Goal: Task Accomplishment & Management: Manage account settings

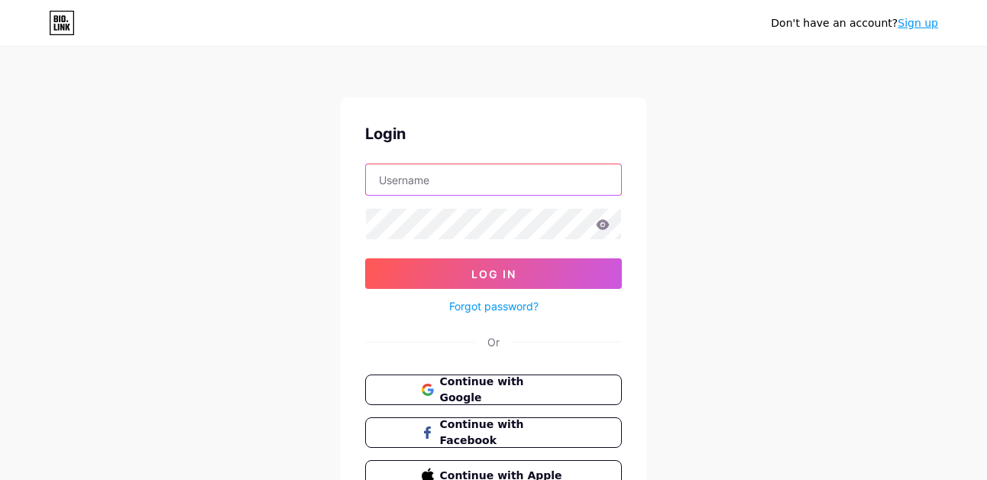
click at [447, 178] on input "text" at bounding box center [493, 179] width 255 height 31
type input "juegodelitronos"
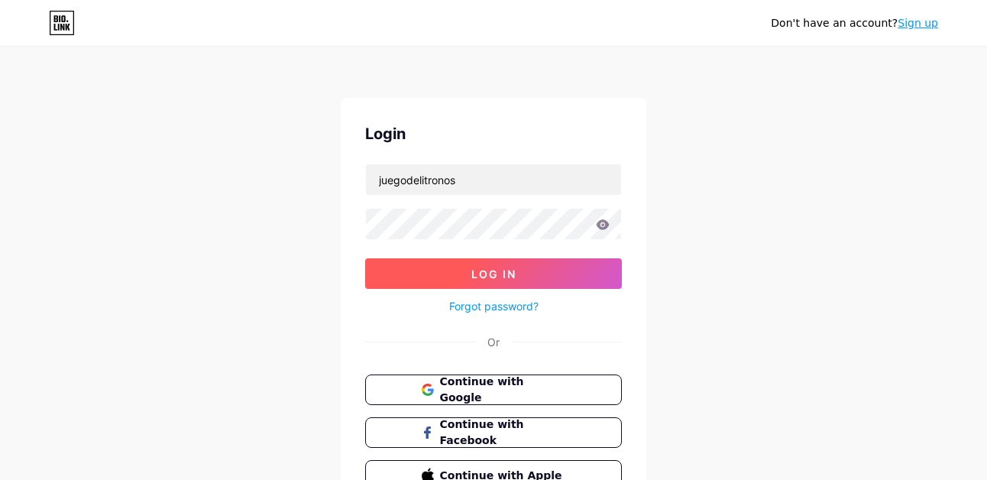
click at [480, 280] on button "Log In" at bounding box center [493, 273] width 257 height 31
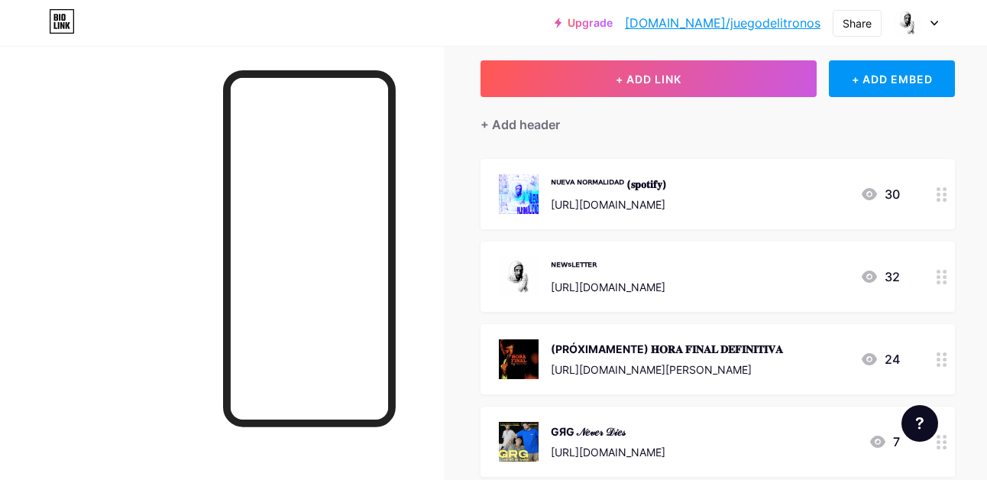
scroll to position [107, 0]
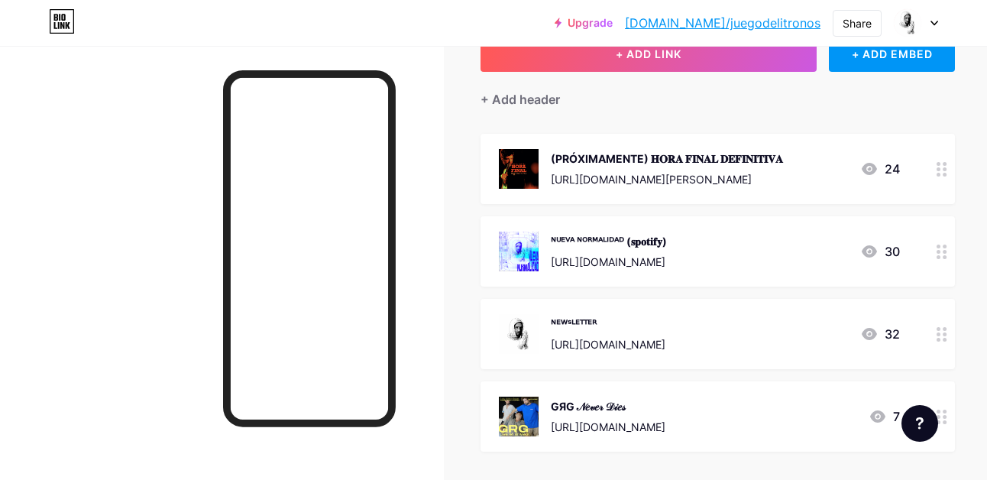
click at [710, 173] on div "[URL][DOMAIN_NAME][PERSON_NAME]" at bounding box center [667, 179] width 232 height 16
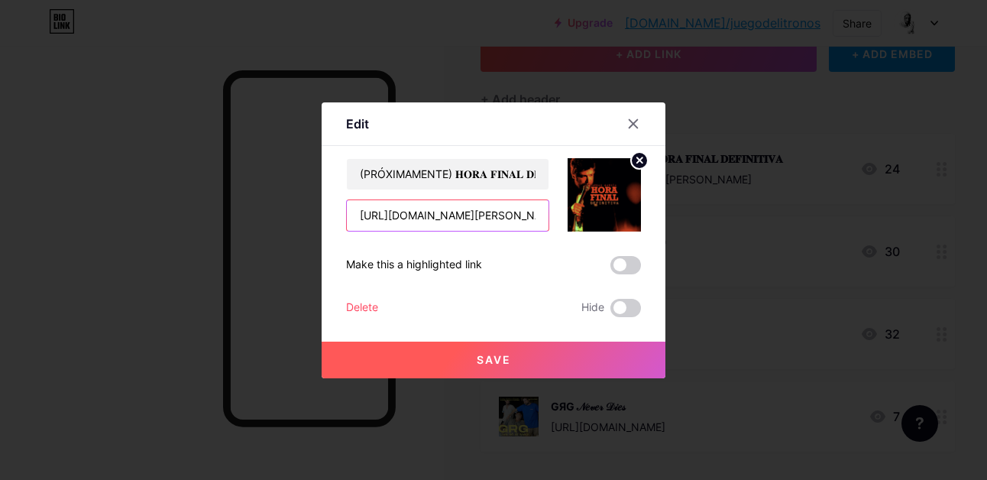
click at [437, 219] on input "[URL][DOMAIN_NAME][PERSON_NAME]" at bounding box center [448, 215] width 202 height 31
paste input "luxe"
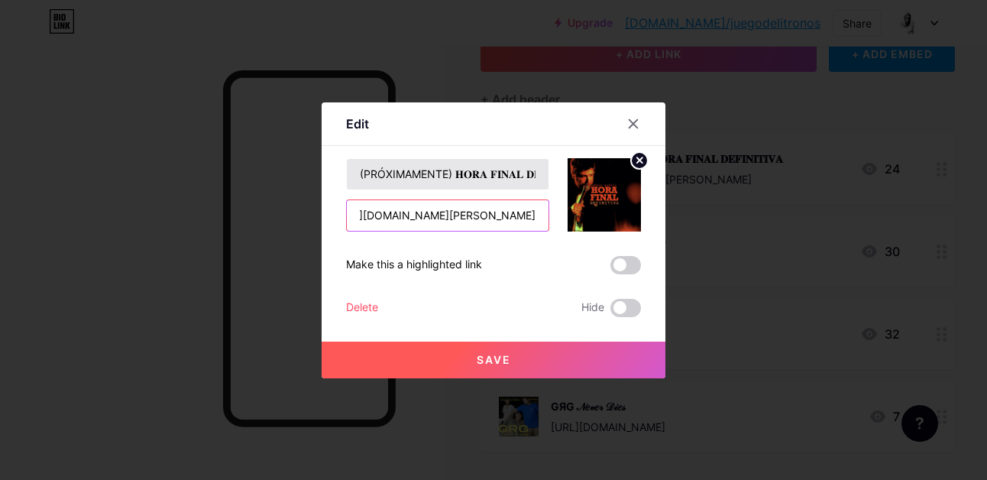
type input "[URL][DOMAIN_NAME][PERSON_NAME]"
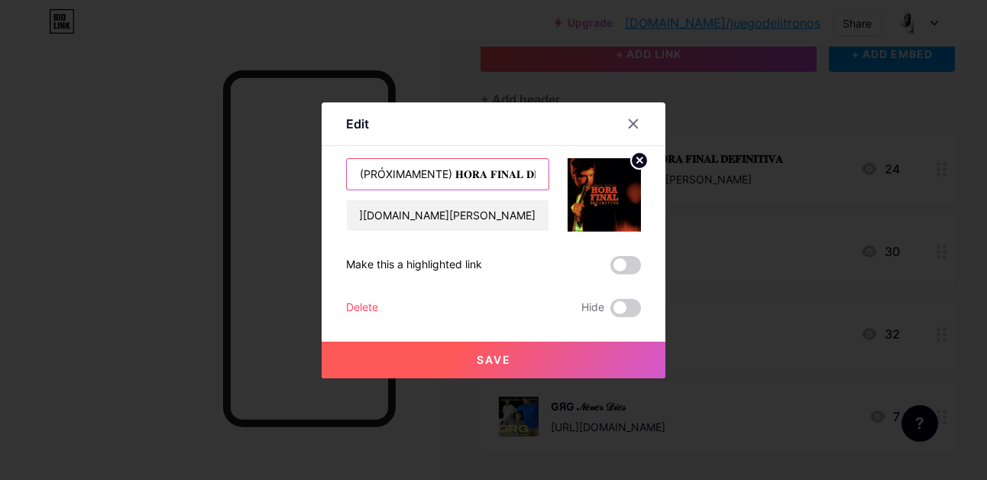
click at [532, 173] on input "(PRÓXIMAMENTE) 𝐇𝐎𝐑𝐀 𝐅𝐈𝐍𝐀𝐋 𝐃𝐄𝐅𝐈𝐍𝐈𝐓𝐈𝐕𝐀" at bounding box center [448, 174] width 202 height 31
drag, startPoint x: 452, startPoint y: 174, endPoint x: 350, endPoint y: 173, distance: 102.3
click at [350, 173] on input "(PRÓXIMAMENTE) 𝐇𝐎𝐑𝐀 𝐅𝐈𝐍𝐀𝐋 𝐃𝐄𝐅𝐈𝐍𝐈𝐓𝐈𝐕𝐀" at bounding box center [448, 174] width 202 height 31
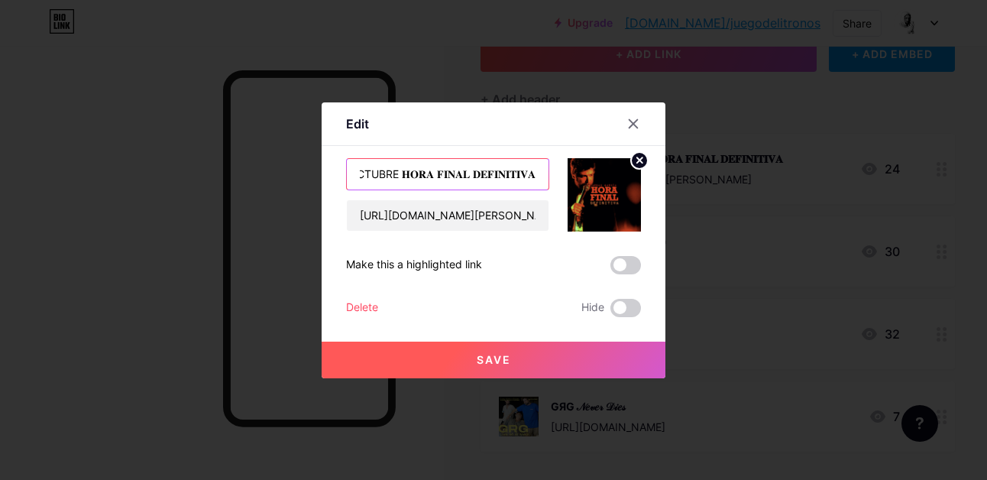
drag, startPoint x: 424, startPoint y: 173, endPoint x: 572, endPoint y: 174, distance: 148.2
click at [572, 174] on div "4 OCTUBRE 𝐇𝐎𝐑𝐀 𝐅𝐈𝐍𝐀𝐋 𝐃𝐄𝐅𝐈𝐍𝐈𝐓𝐈𝐕𝐀 [URL][DOMAIN_NAME][PERSON_NAME]" at bounding box center [493, 194] width 295 height 73
click at [432, 173] on input "4 OCTUBRE" at bounding box center [448, 174] width 202 height 31
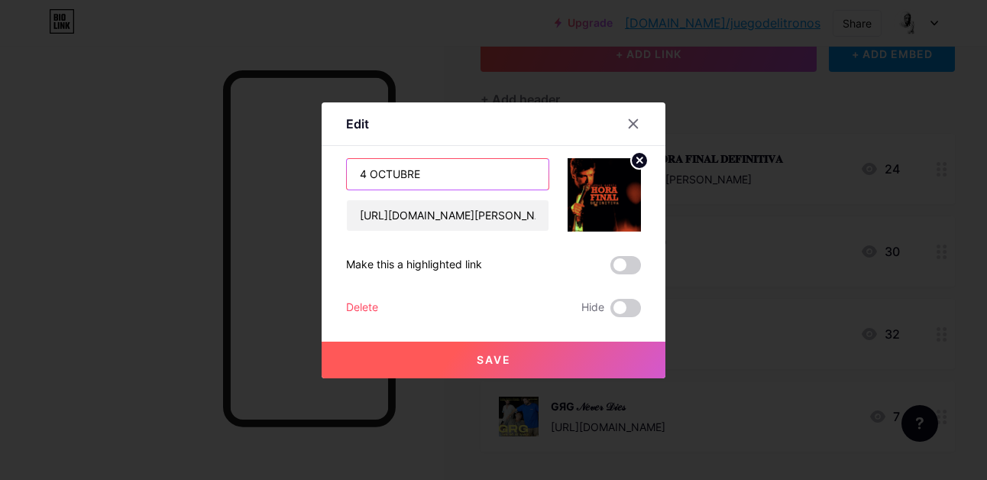
click at [432, 173] on input "4 OCTUBRE" at bounding box center [448, 174] width 202 height 31
paste input "𝐇𝐎𝐑𝐀 𝐅𝐈𝐍𝐀𝐋"
paste input "𝒟𝐸𝐿𝒰𝒳𝐸"
type input "𝐇𝐎𝐑𝐀 𝐅𝐈𝐍𝐀𝐋 𝒟𝐸𝐿𝒰𝒳𝐸"
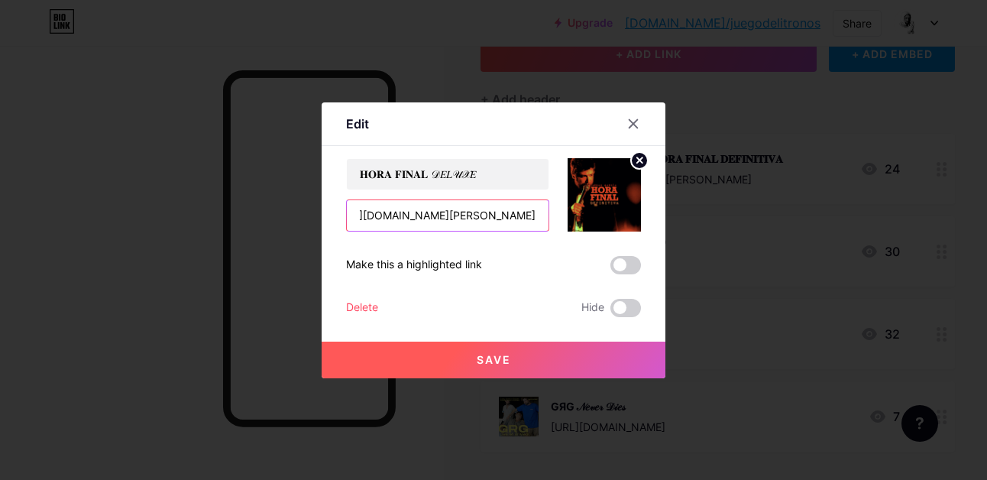
drag, startPoint x: 507, startPoint y: 215, endPoint x: 571, endPoint y: 221, distance: 64.4
click at [571, 221] on div "𝐇𝐎𝐑𝐀 𝐅𝐈𝐍𝐀𝐋 𝒟𝐸𝐿𝒰𝒳𝐸 [URL][DOMAIN_NAME][PERSON_NAME]" at bounding box center [493, 194] width 295 height 73
click at [519, 245] on div "𝐇𝐎𝐑𝐀 𝐅𝐈𝐍𝐀𝐋 𝒟𝐸𝐿𝒰𝒳𝐸 [URL][DOMAIN_NAME][PERSON_NAME] Make this a highlighted link …" at bounding box center [493, 237] width 295 height 159
click at [638, 160] on icon at bounding box center [639, 159] width 5 height 5
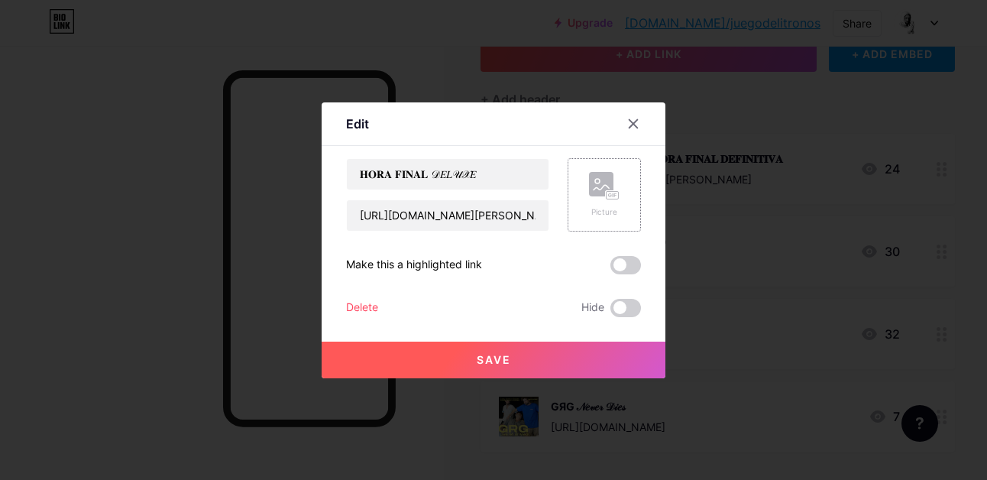
click at [604, 186] on rect at bounding box center [601, 184] width 24 height 24
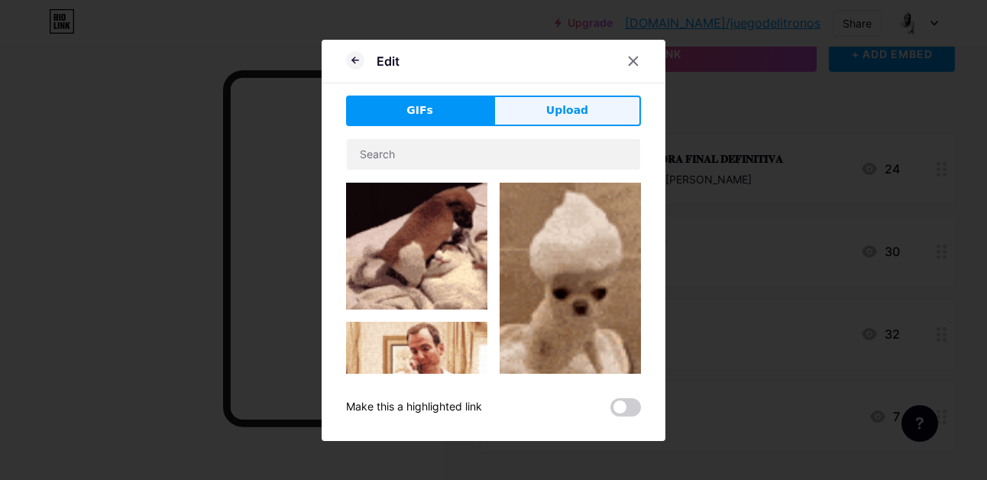
click at [574, 112] on span "Upload" at bounding box center [567, 110] width 42 height 16
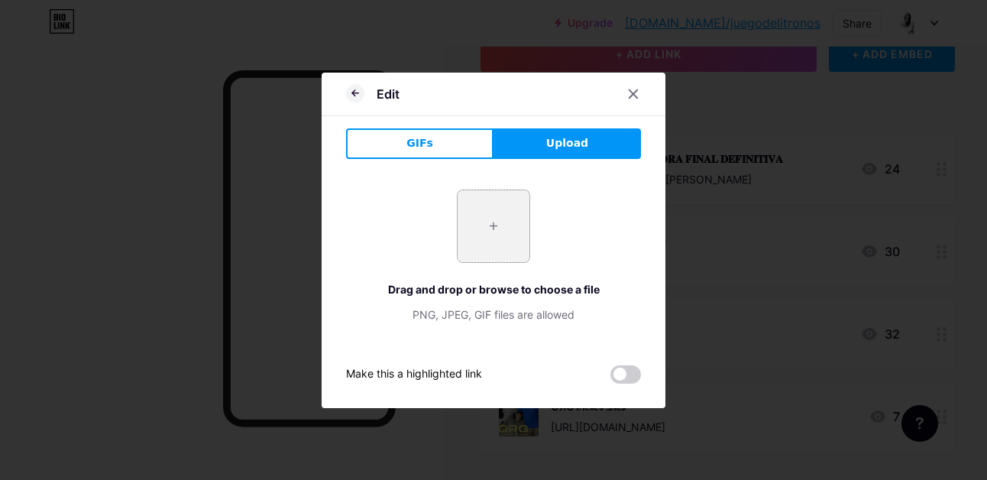
click at [503, 250] on input "file" at bounding box center [493, 226] width 72 height 72
type input "C:\fakepath\DELUXE EMPTY.001.jpeg"
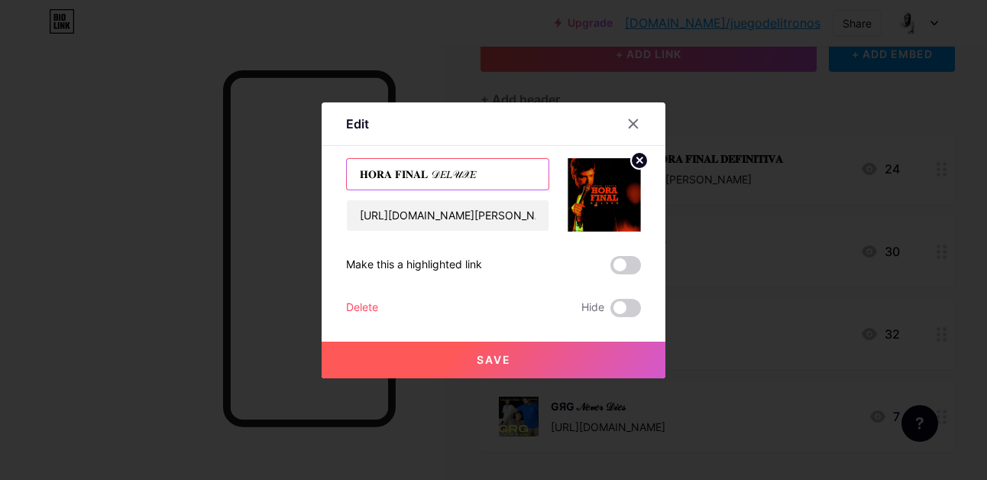
click at [360, 174] on input "𝐇𝐎𝐑𝐀 𝐅𝐈𝐍𝐀𝐋 𝒟𝐸𝐿𝒰𝒳𝐸" at bounding box center [448, 174] width 202 height 31
type input "ENTRADAS 04/10 𝐇𝐎𝐑𝐀 𝐅𝐈𝐍𝐀𝐋 𝒟𝐸𝐿𝒰𝒳𝐸"
click at [519, 354] on button "Save" at bounding box center [494, 359] width 344 height 37
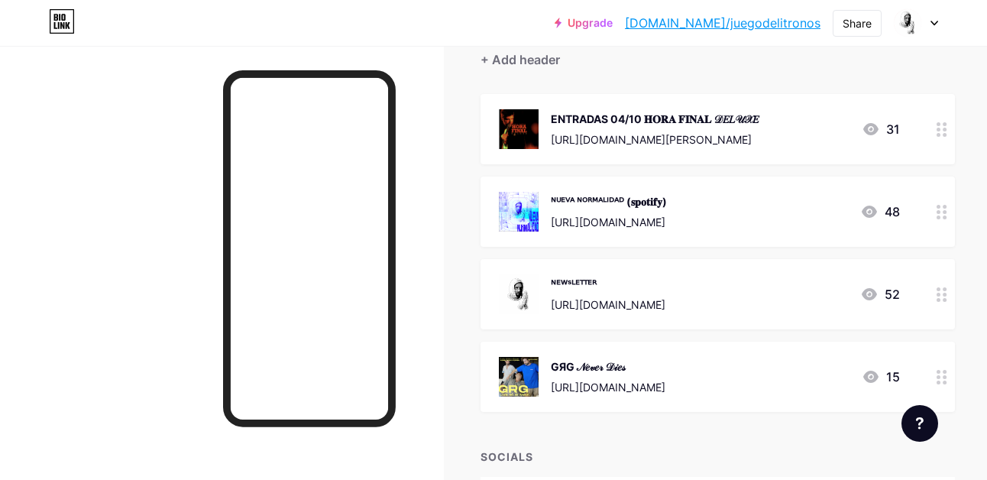
scroll to position [144, 0]
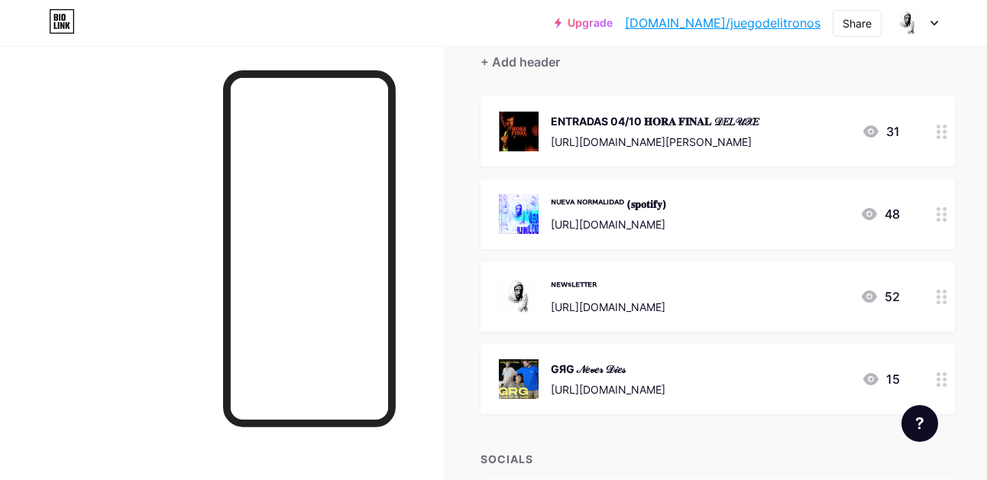
click at [890, 228] on div "ᴺᵁᴱⱽᴬ ᴺᴼᴿᴹᴬᴸᴵᴰᴬᴰ (𝐬𝐩𝐨𝐭𝐢𝐟𝐲) [URL][DOMAIN_NAME] 48" at bounding box center [699, 214] width 401 height 40
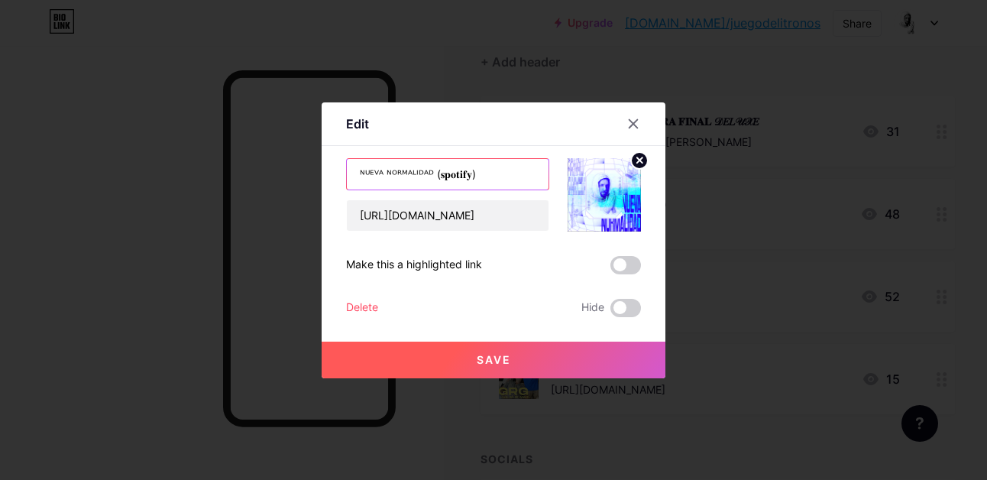
drag, startPoint x: 419, startPoint y: 173, endPoint x: 352, endPoint y: 175, distance: 67.2
click at [352, 174] on input "ᴺᵁᴱⱽᴬ ᴺᴼᴿᴹᴬᴸᴵᴰᴬᴰ (𝐬𝐩𝐨𝐭𝐢𝐟𝐲)" at bounding box center [448, 174] width 202 height 31
paste input "ＮＵＥＶＡ ＮＯＲＭＡＬＩＤＡＤ"
type input "ＮＵＥＶＡ ＮＯＲＭＡＬＩＤＡＤ (𝐬𝐩𝐨𝐭𝐢𝐟𝐲)"
click at [513, 365] on button "Save" at bounding box center [494, 359] width 344 height 37
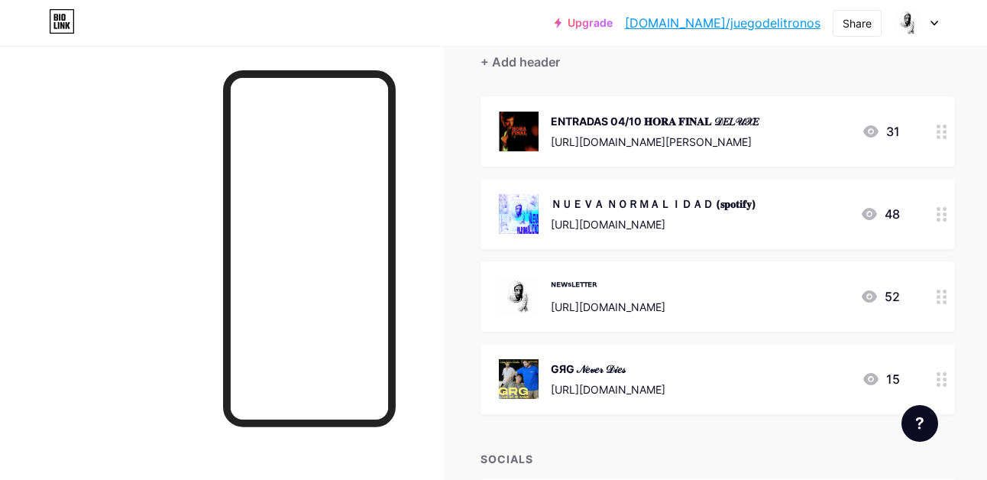
click at [903, 212] on div "ＮＵＥＶＡ ＮＯＲＭＡＬＩＤＡＤ (𝐬𝐩𝐨𝐭𝐢𝐟𝐲) [URL][DOMAIN_NAME] 48" at bounding box center [717, 214] width 474 height 70
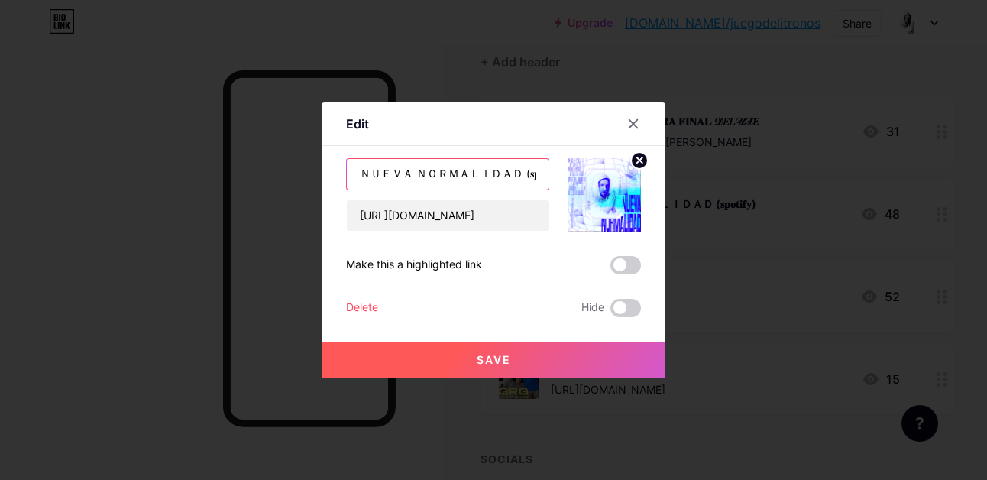
drag, startPoint x: 521, startPoint y: 173, endPoint x: 346, endPoint y: 178, distance: 175.0
click at [347, 178] on input "ＮＵＥＶＡ ＮＯＲＭＡＬＩＤＡＤ (𝐬𝐩𝐨𝐭𝐢𝐟𝐲)" at bounding box center [448, 174] width 202 height 31
paste input "𝙽𝚄𝙴𝚅𝙰 𝙽𝙾𝚁𝙼𝙰𝙻𝙸𝙳𝙰𝙳"
type input "𝙽𝚄𝙴𝚅𝙰 𝙽𝙾𝚁𝙼𝙰𝙻𝙸𝙳𝙰𝙳 (𝐬𝐩𝐨𝐭𝐢𝐟𝐲)"
click at [491, 361] on span "Save" at bounding box center [494, 359] width 34 height 13
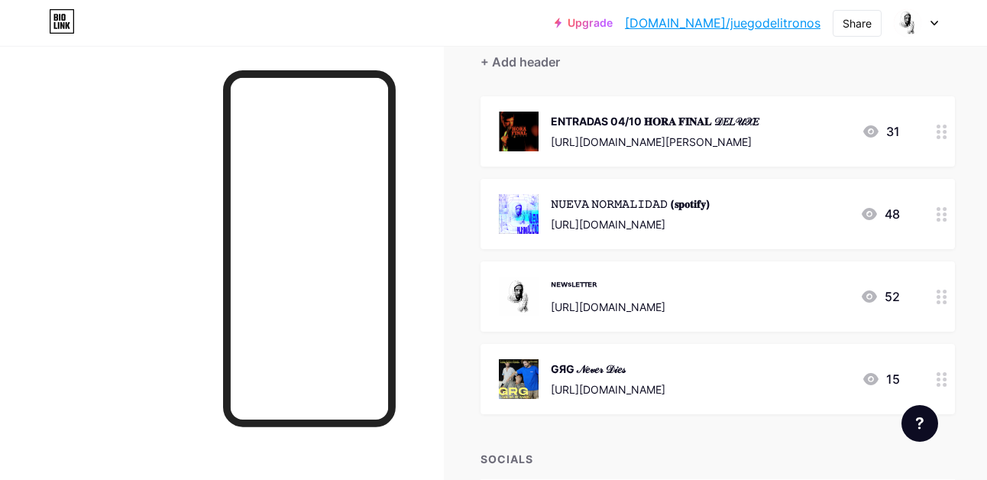
click at [903, 300] on div "ᴺᴱᵂˢᴸᴱᵀᵀᴱᴿ [URL][DOMAIN_NAME] 52" at bounding box center [717, 296] width 474 height 70
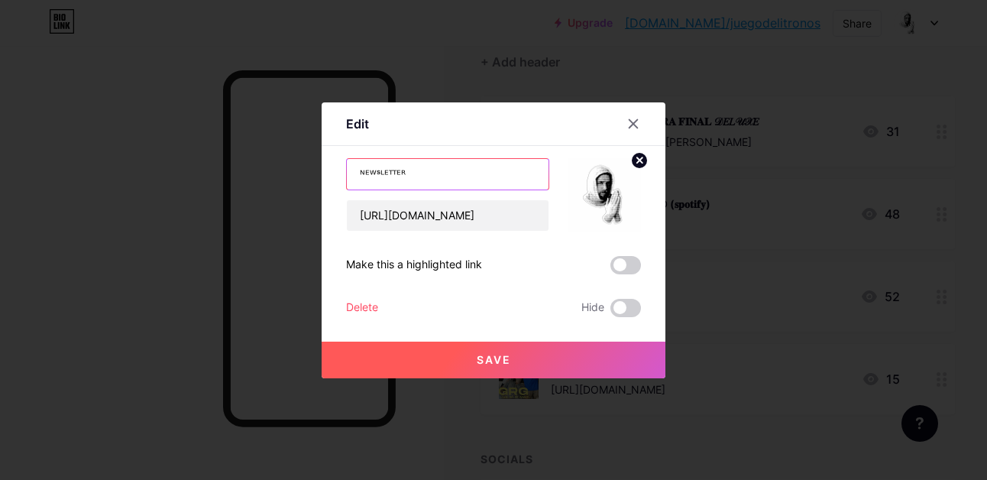
click at [421, 176] on input "ᴺᴱᵂˢᴸᴱᵀᵀᴱᴿ" at bounding box center [448, 174] width 202 height 31
paste input "ＮＥＷＳＬＥＴＴＥＲ"
type input "ＮＥＷＳＬＥＴＴＥＲ"
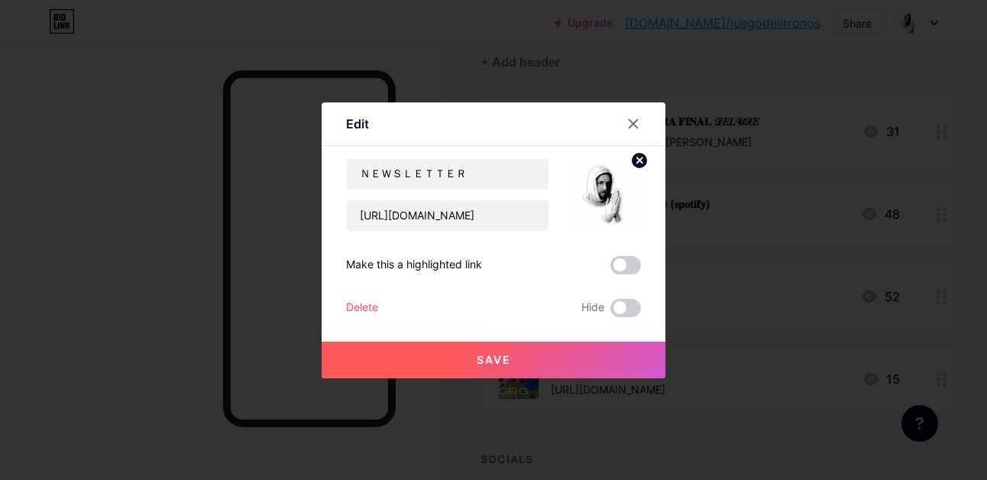
click at [491, 364] on span "Save" at bounding box center [494, 359] width 34 height 13
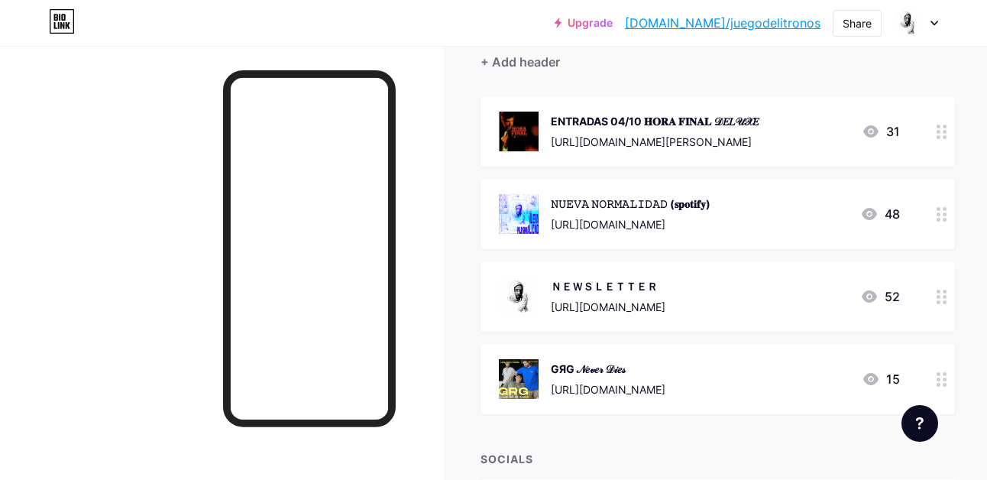
click at [900, 301] on div "52" at bounding box center [880, 296] width 40 height 18
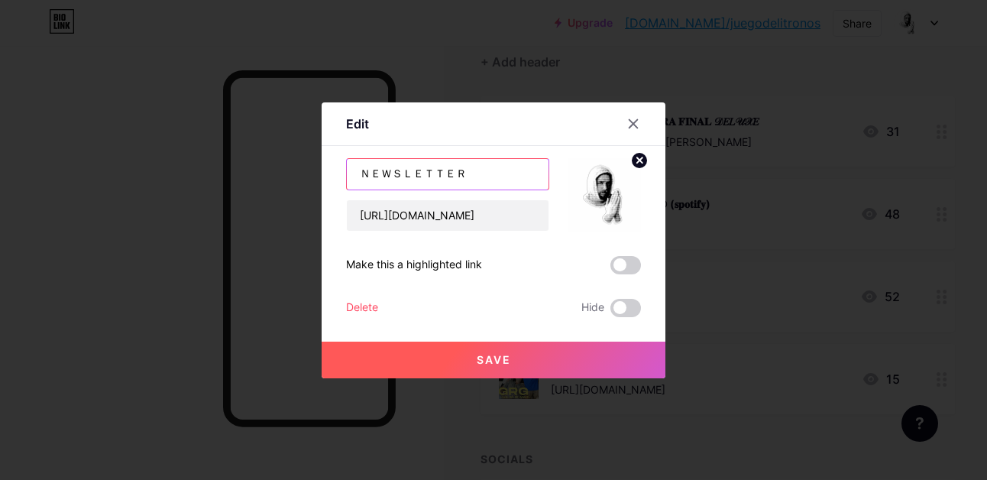
click at [438, 175] on input "ＮＥＷＳＬＥＴＴＥＲ" at bounding box center [448, 174] width 202 height 31
paste input "ɴᴇᴡꜱʟᴇᴛᴛᴇʀ"
type input "ɴᴇᴡꜱʟᴇᴛᴛᴇʀ"
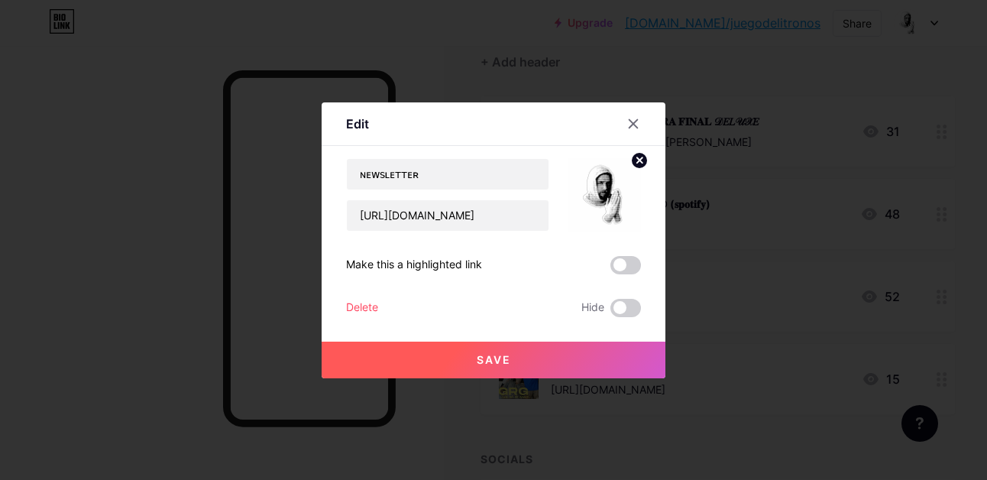
click at [512, 359] on button "Save" at bounding box center [494, 359] width 344 height 37
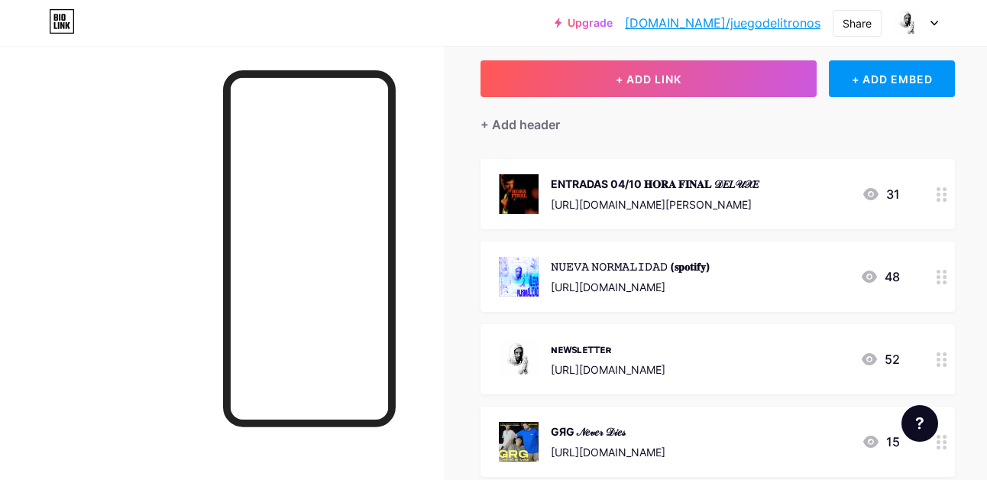
scroll to position [0, 0]
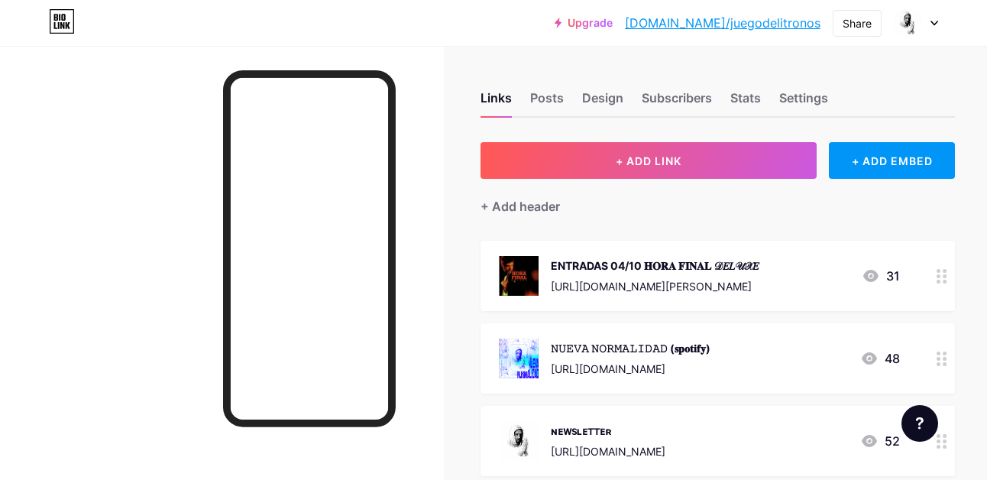
click at [768, 27] on link "[DOMAIN_NAME]/juegodelitronos" at bounding box center [723, 23] width 196 height 18
